Goal: Information Seeking & Learning: Learn about a topic

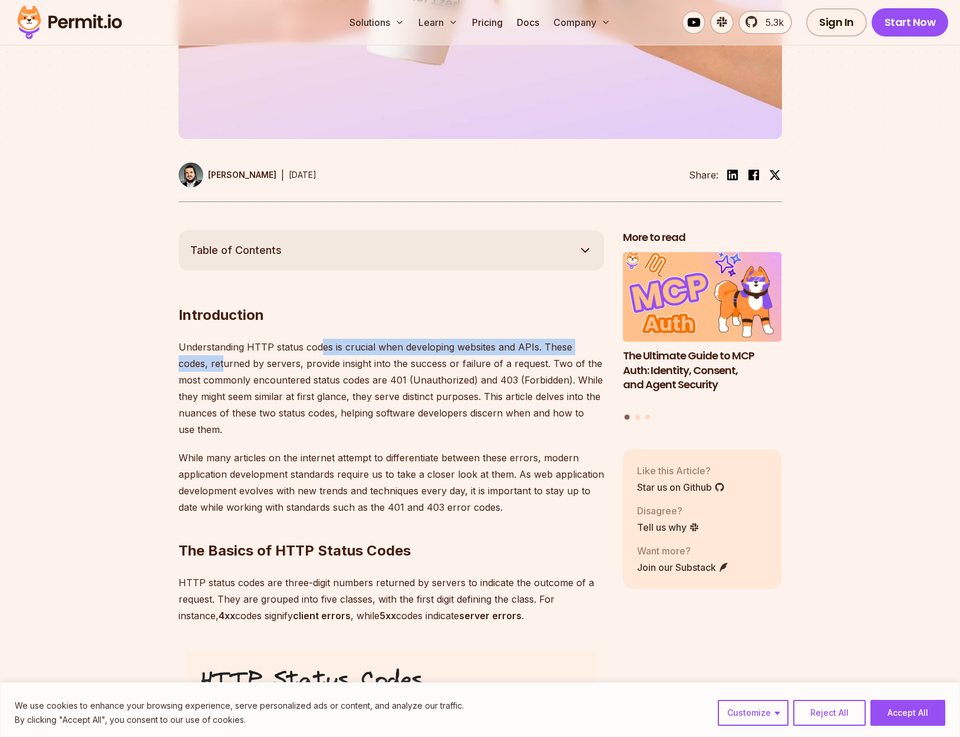
drag, startPoint x: 214, startPoint y: 356, endPoint x: 417, endPoint y: 337, distance: 203.5
click at [363, 342] on p "Understanding HTTP status codes is crucial when developing websites and APIs. T…" at bounding box center [390, 388] width 425 height 99
drag, startPoint x: 404, startPoint y: 389, endPoint x: 396, endPoint y: 389, distance: 7.7
click at [404, 389] on p "Understanding HTTP status codes is crucial when developing websites and APIs. T…" at bounding box center [390, 388] width 425 height 99
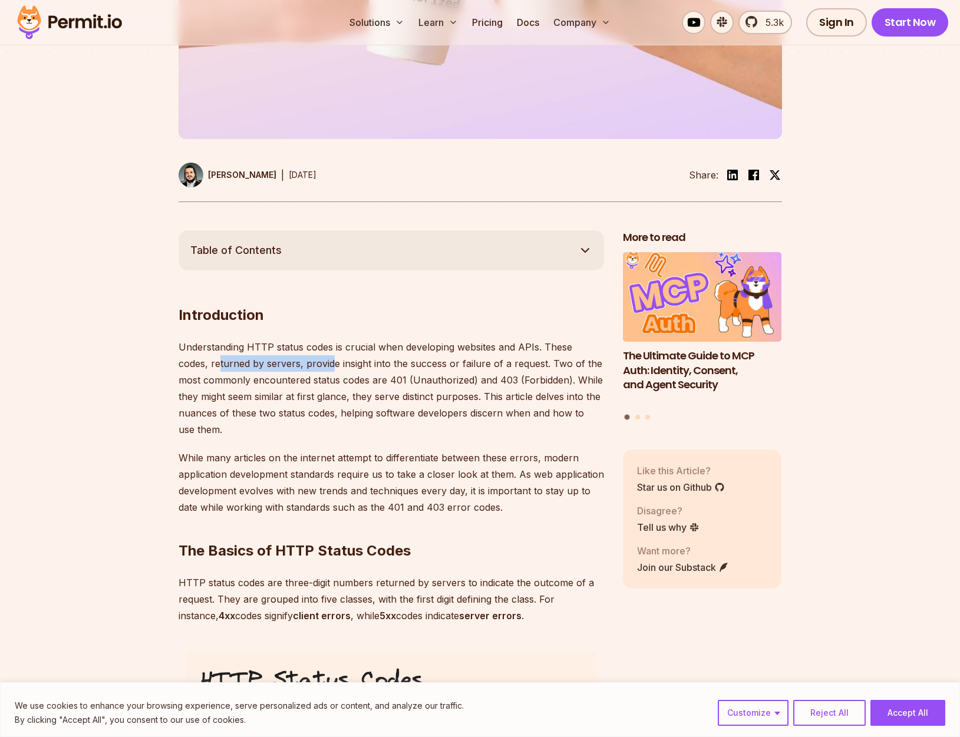
drag, startPoint x: 186, startPoint y: 368, endPoint x: 419, endPoint y: 346, distance: 233.7
click at [396, 349] on p "Understanding HTTP status codes is crucial when developing websites and APIs. T…" at bounding box center [390, 388] width 425 height 99
click at [335, 398] on p "Understanding HTTP status codes is crucial when developing websites and APIs. T…" at bounding box center [390, 388] width 425 height 99
drag, startPoint x: 234, startPoint y: 382, endPoint x: 455, endPoint y: 366, distance: 220.9
click at [448, 366] on p "Understanding HTTP status codes is crucial when developing websites and APIs. T…" at bounding box center [390, 388] width 425 height 99
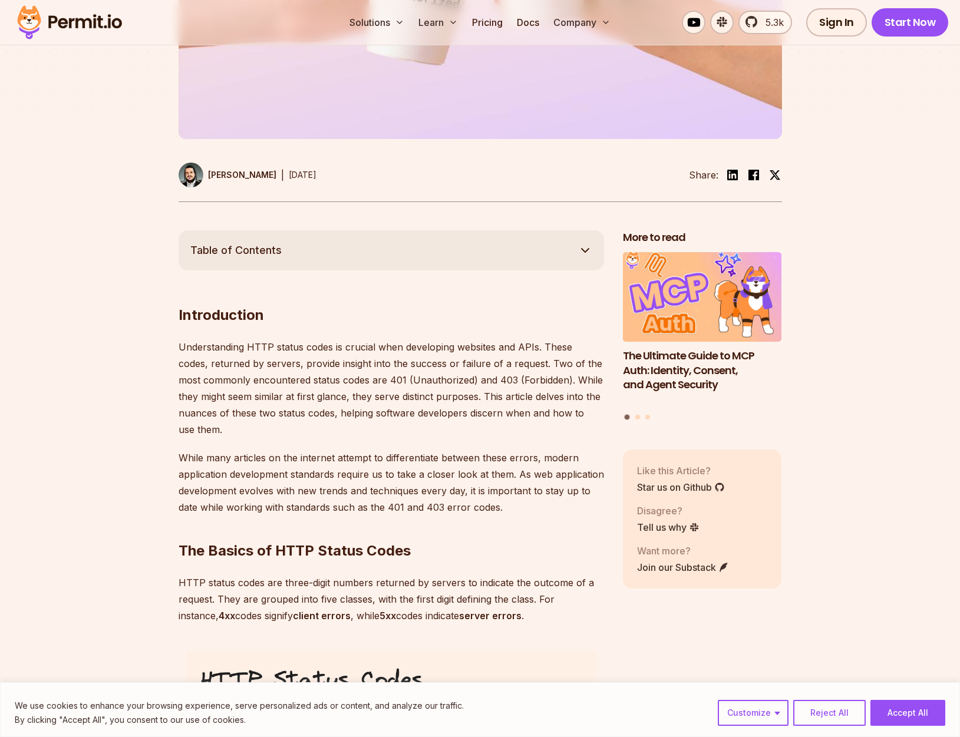
click at [461, 379] on p "Understanding HTTP status codes is crucial when developing websites and APIs. T…" at bounding box center [390, 388] width 425 height 99
drag, startPoint x: 187, startPoint y: 402, endPoint x: 337, endPoint y: 387, distance: 150.4
click at [319, 391] on p "Understanding HTTP status codes is crucial when developing websites and APIs. T…" at bounding box center [390, 388] width 425 height 99
drag, startPoint x: 363, startPoint y: 393, endPoint x: 490, endPoint y: 388, distance: 126.2
click at [468, 392] on p "Understanding HTTP status codes is crucial when developing websites and APIs. T…" at bounding box center [390, 388] width 425 height 99
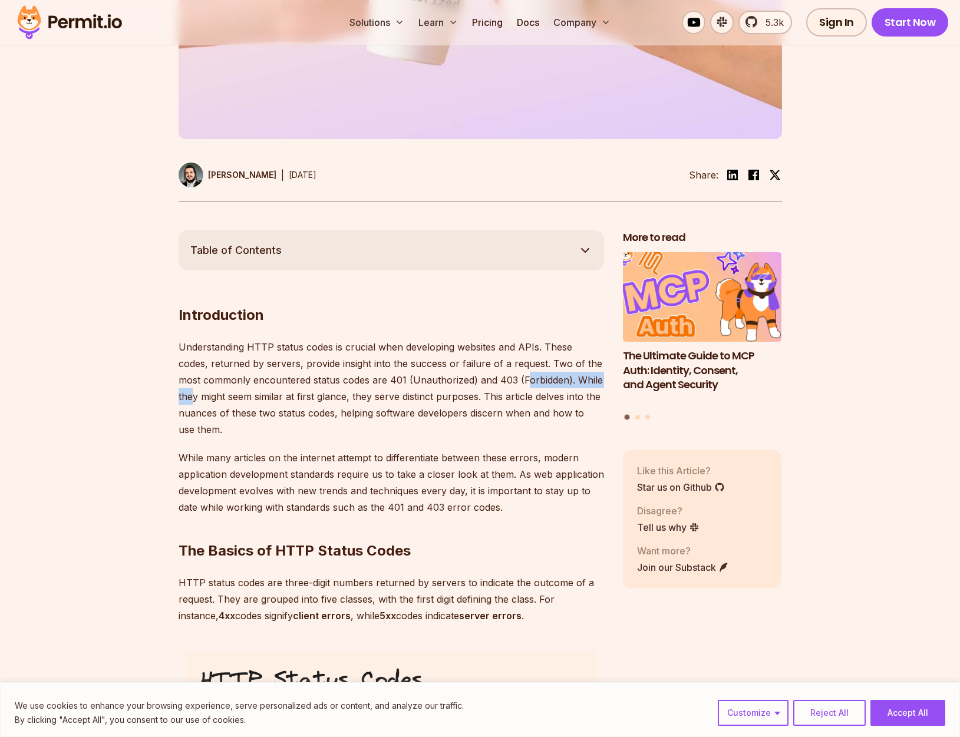
drag, startPoint x: 498, startPoint y: 388, endPoint x: 637, endPoint y: 385, distance: 139.1
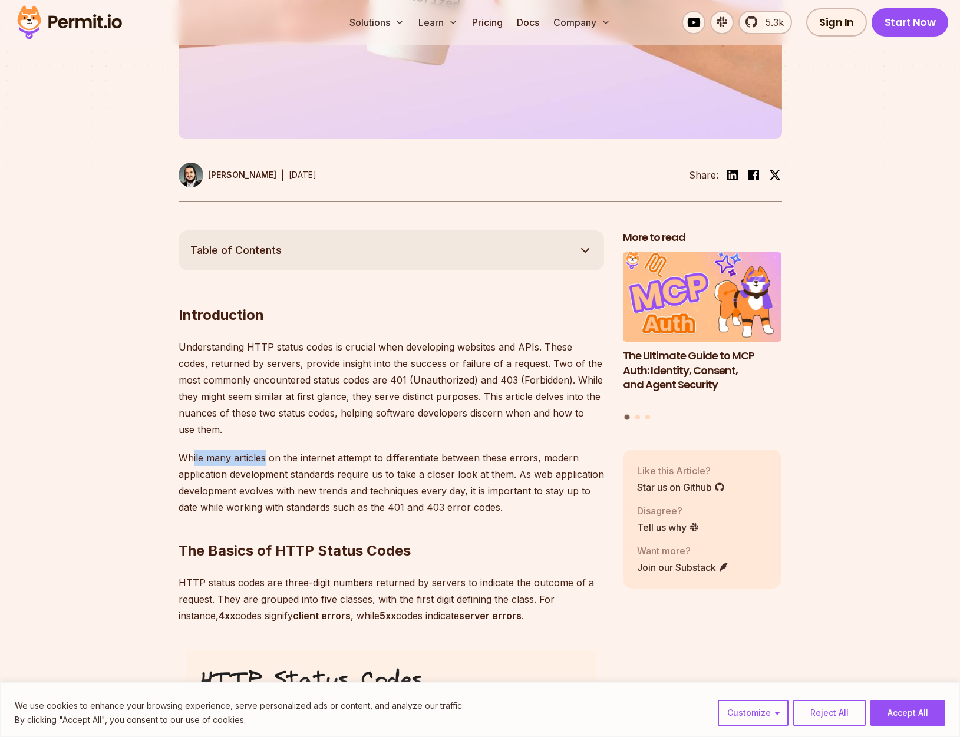
drag, startPoint x: 191, startPoint y: 465, endPoint x: 300, endPoint y: 465, distance: 108.4
click at [293, 465] on p "While many articles on the internet attempt to differentiate between these erro…" at bounding box center [390, 482] width 425 height 66
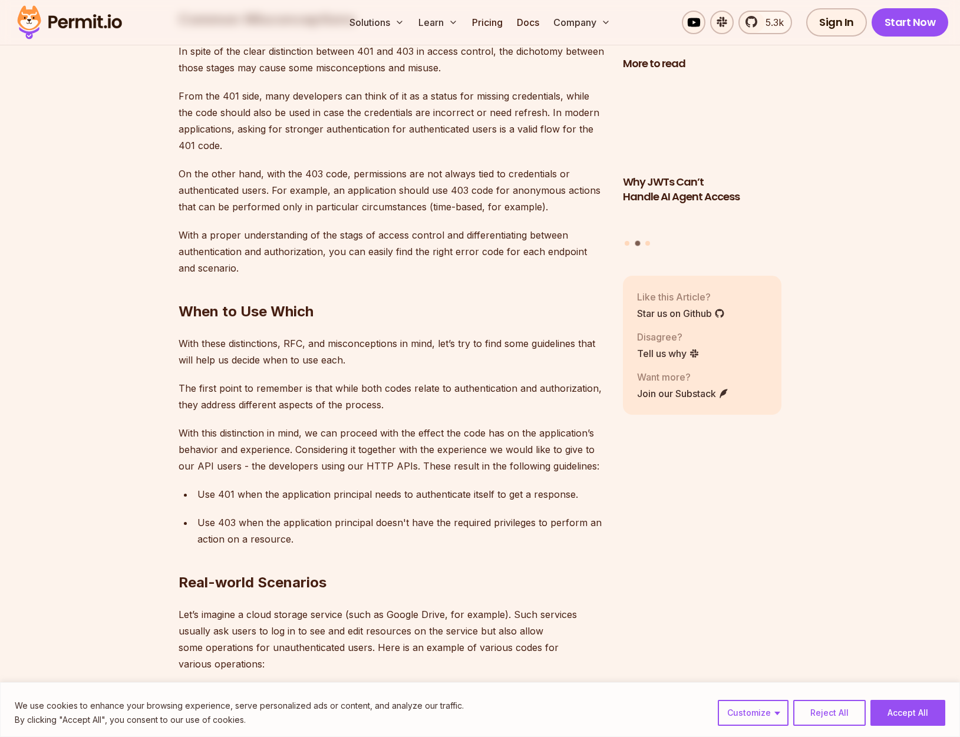
scroll to position [3535, 0]
